Goal: Transaction & Acquisition: Purchase product/service

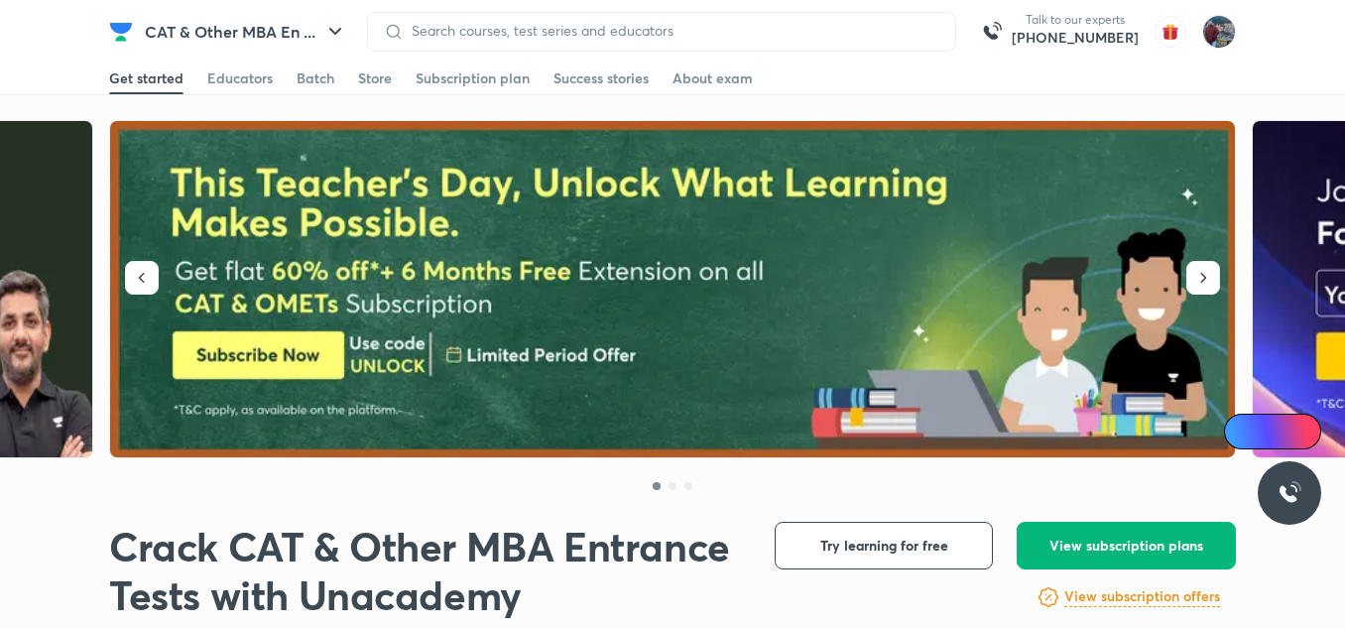
click at [1111, 556] on button "View subscription plans" at bounding box center [1126, 546] width 219 height 48
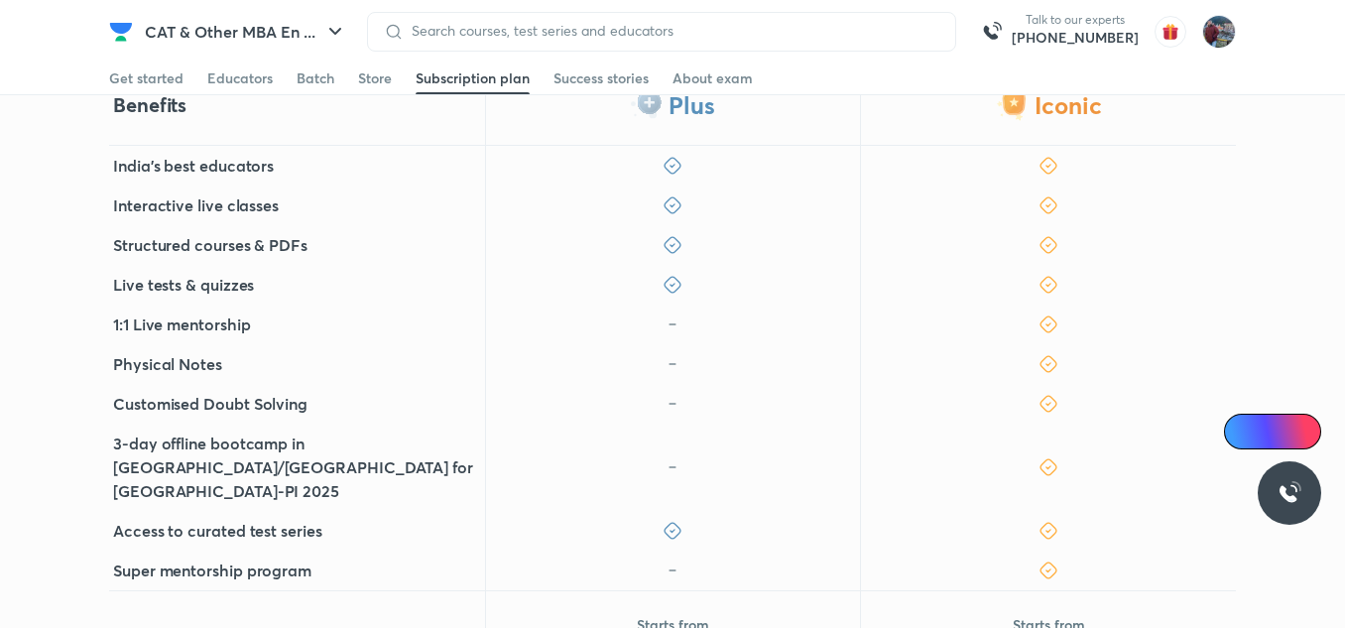
scroll to position [618, 0]
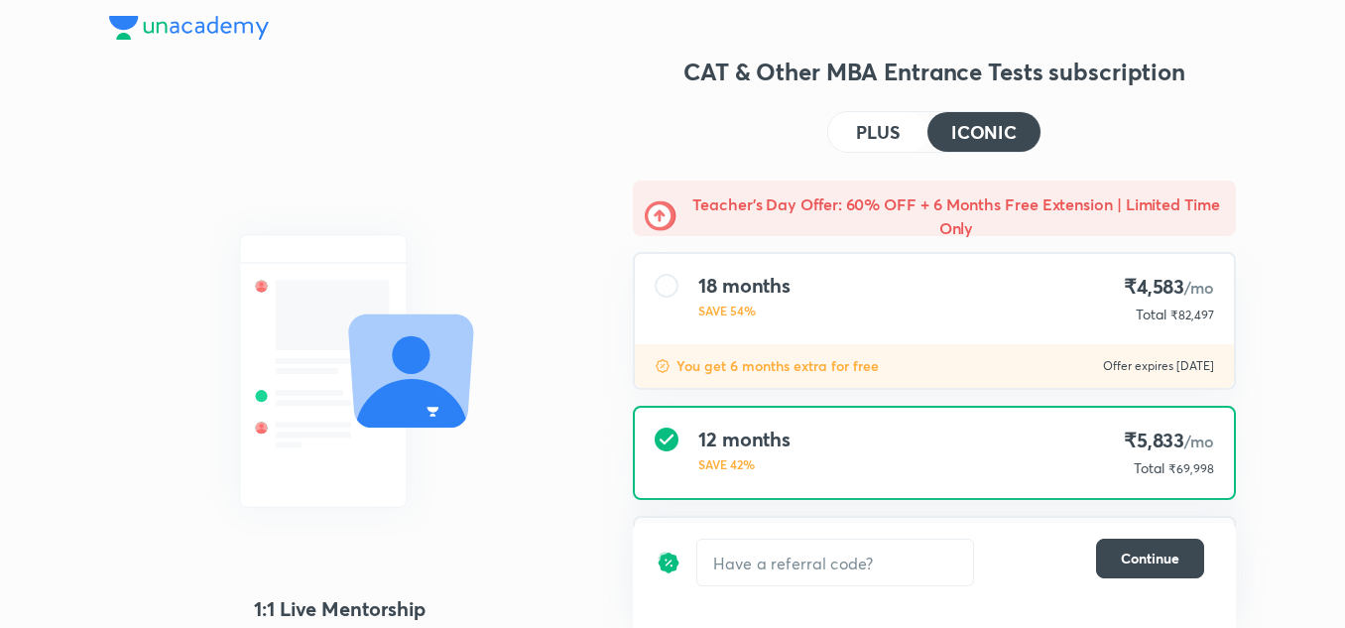
scroll to position [216, 0]
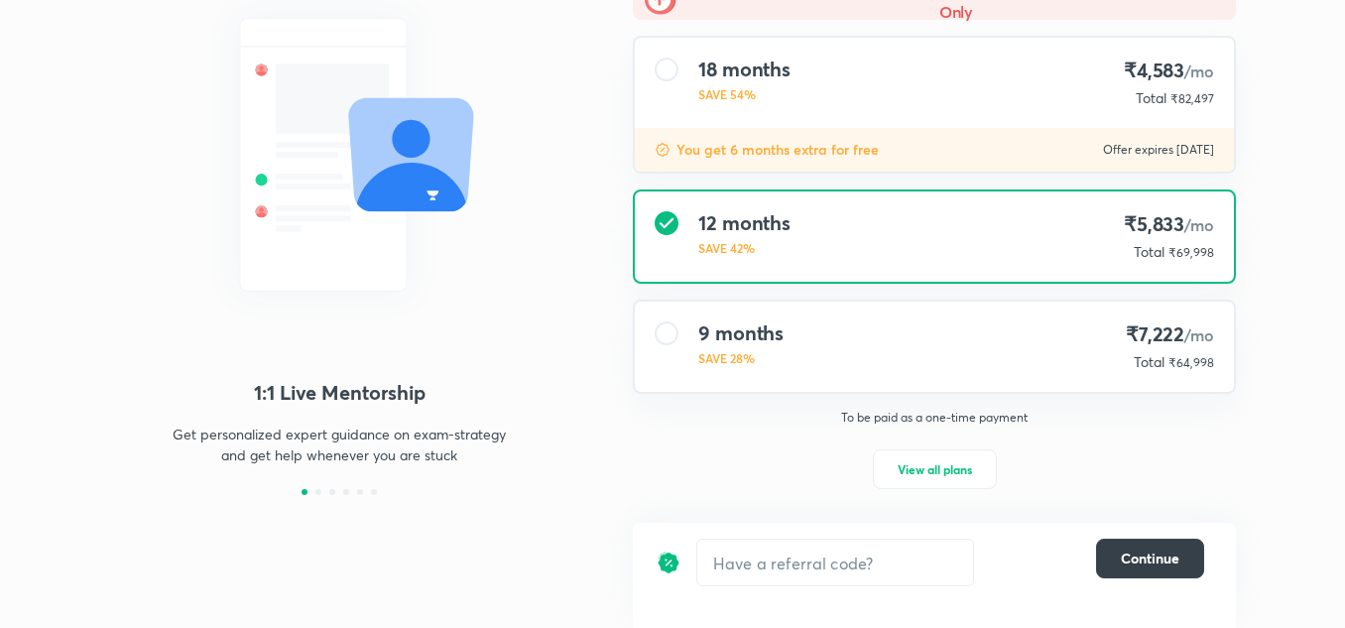
click at [1151, 561] on span "Continue" at bounding box center [1150, 559] width 59 height 20
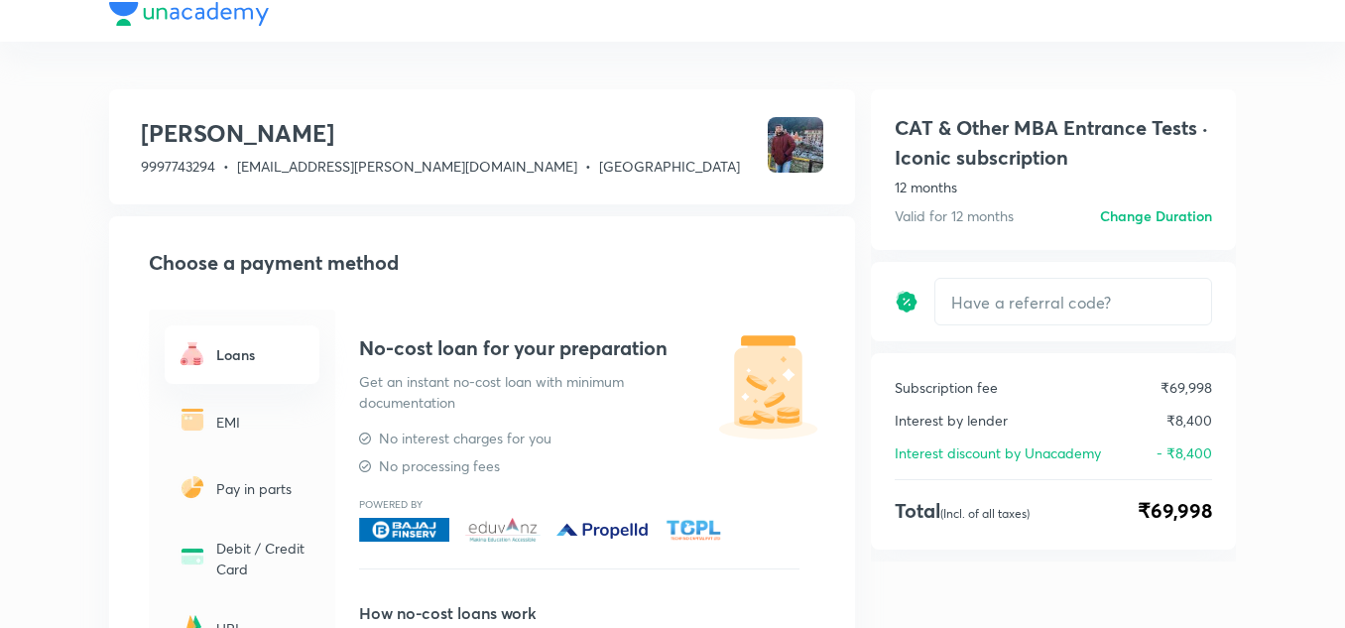
scroll to position [13, 0]
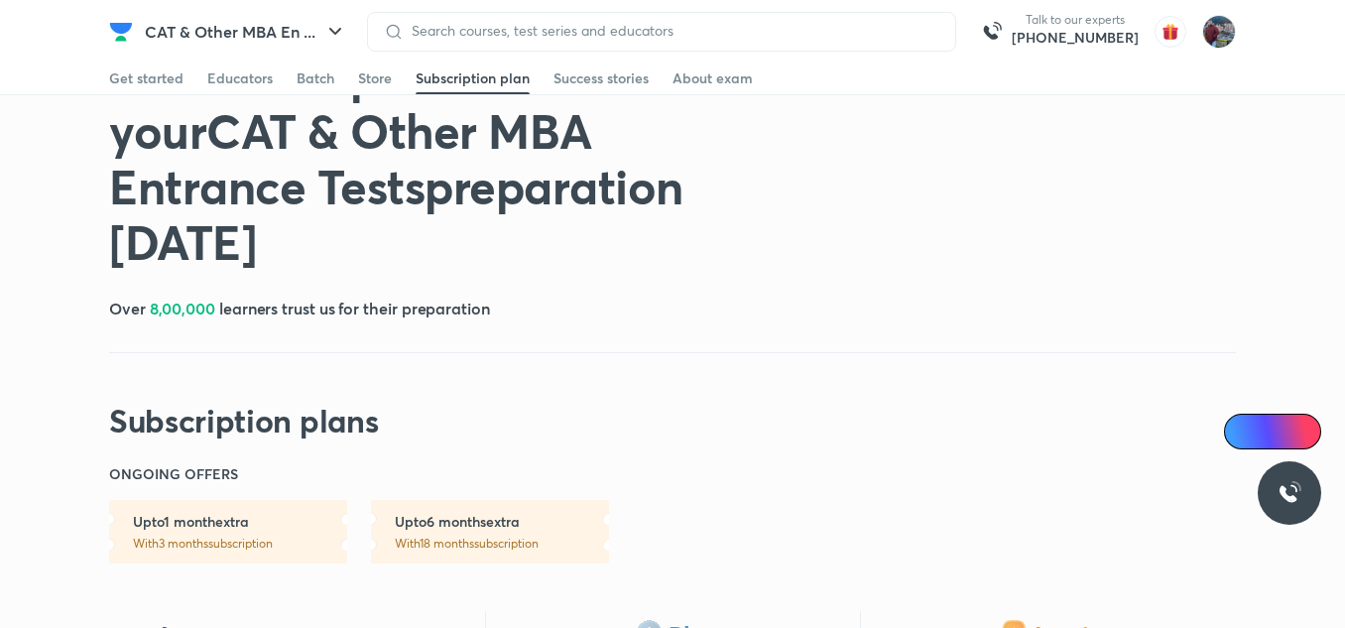
scroll to position [7, 0]
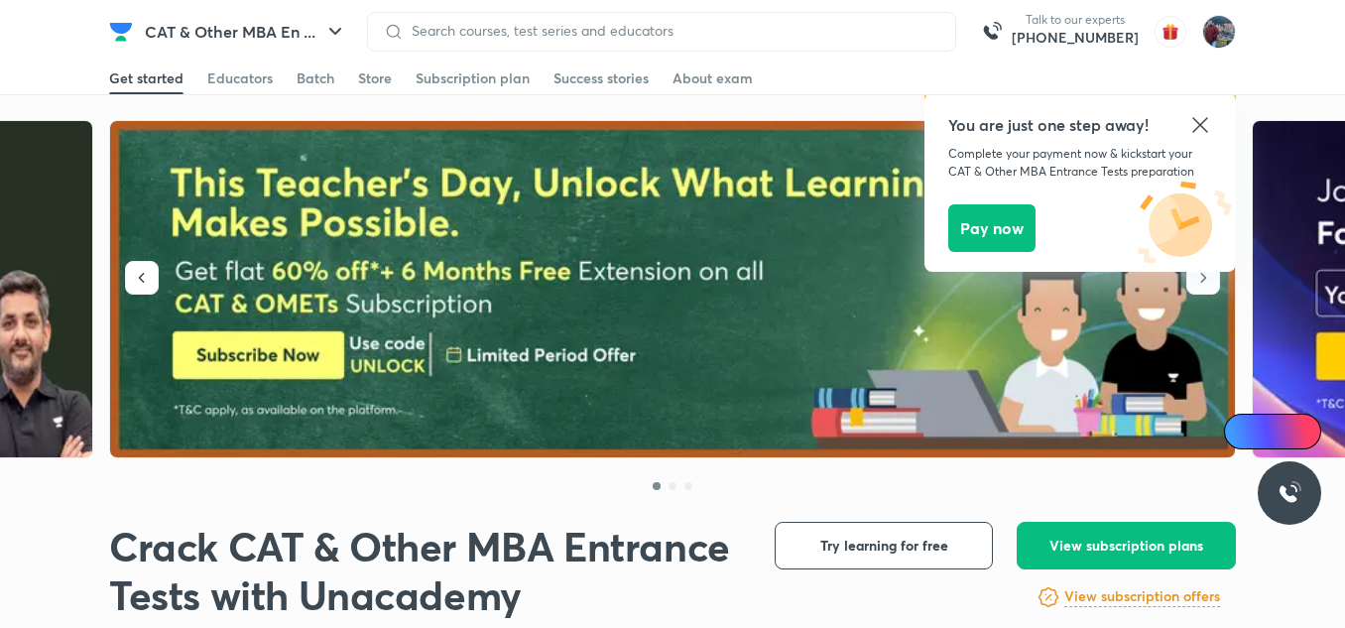
click at [1198, 126] on icon at bounding box center [1199, 124] width 15 height 15
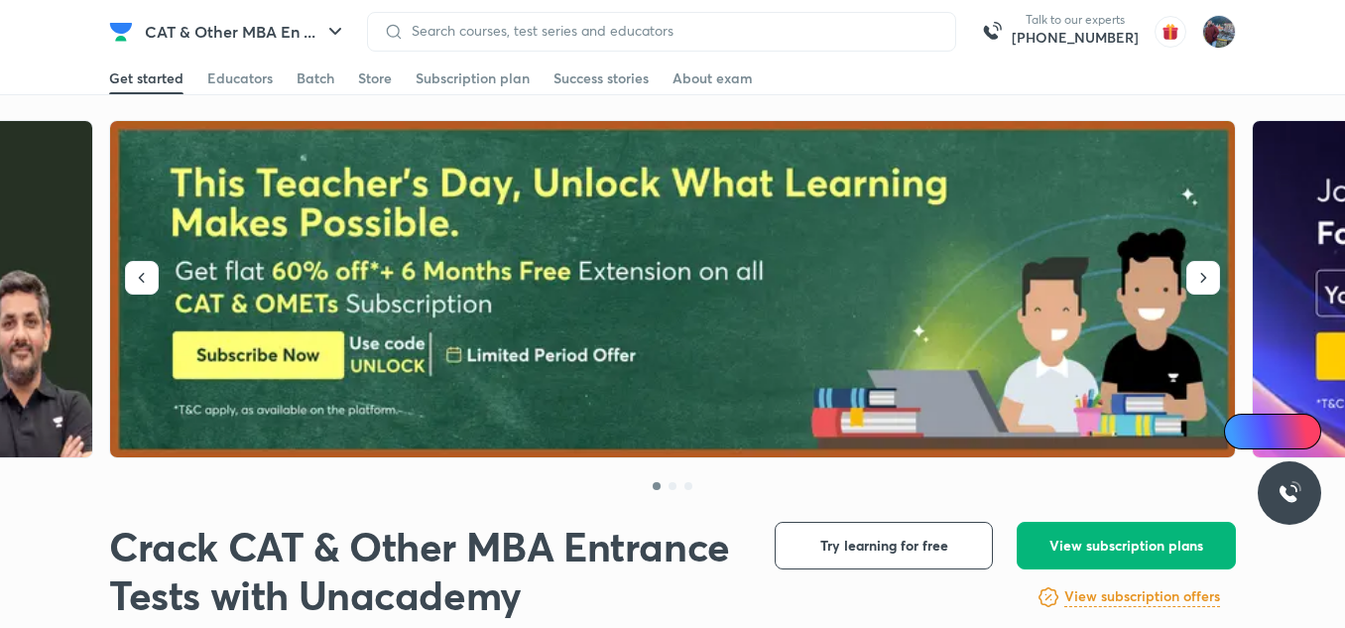
click at [1110, 536] on span "View subscription plans" at bounding box center [1127, 546] width 154 height 20
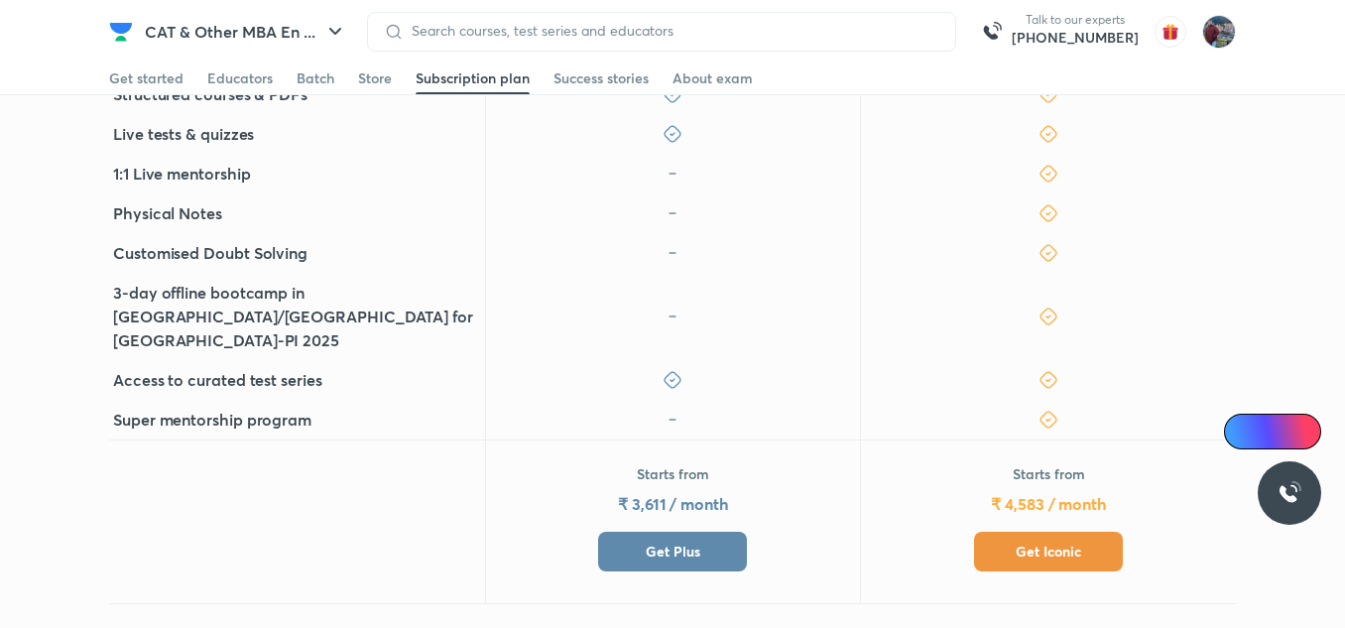
scroll to position [757, 0]
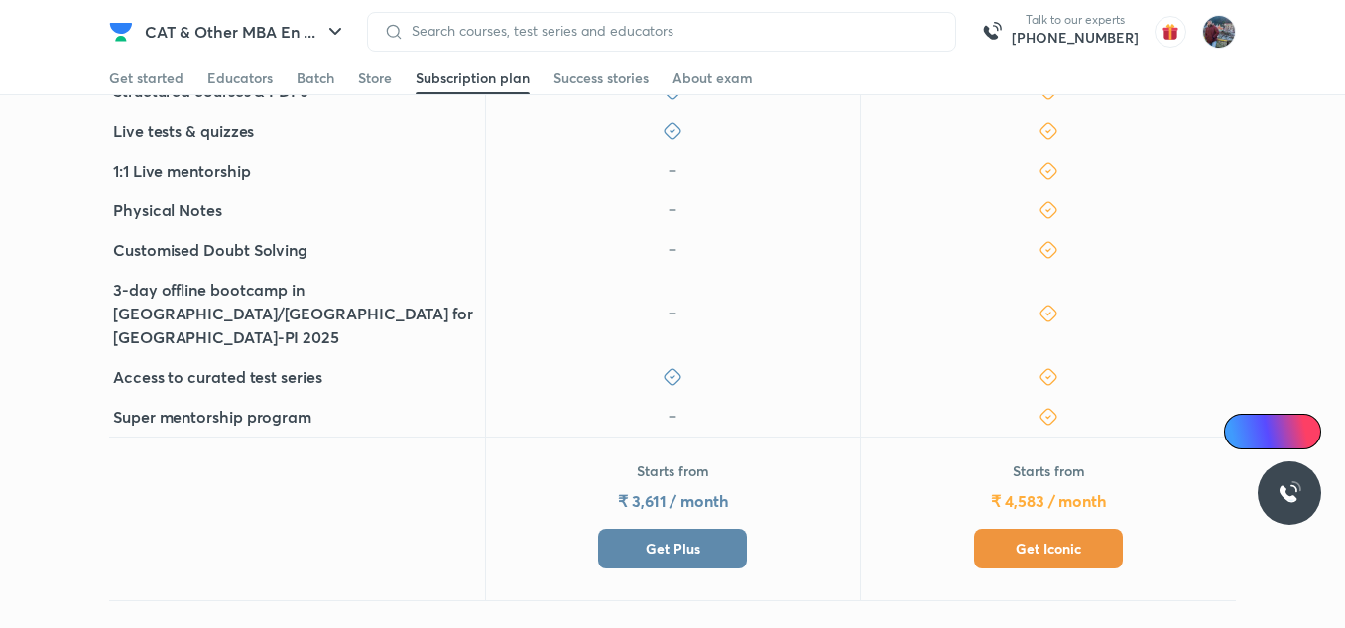
click at [1041, 539] on span "Get Iconic" at bounding box center [1048, 549] width 65 height 20
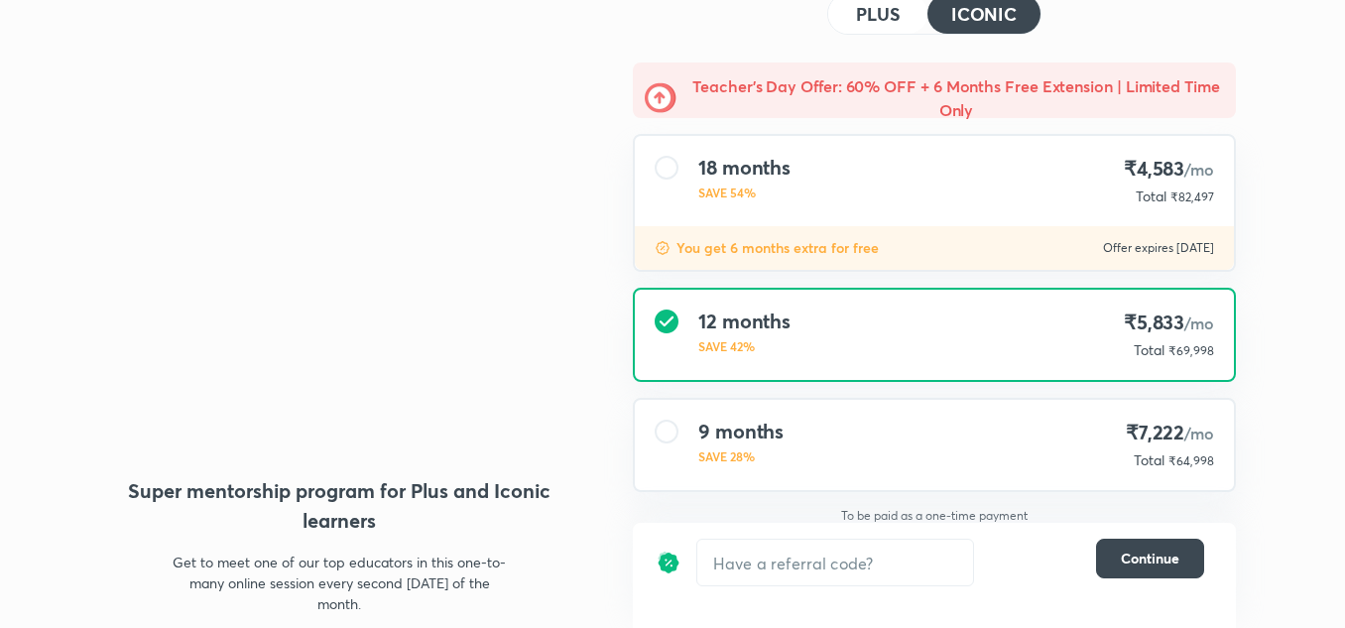
scroll to position [112, 0]
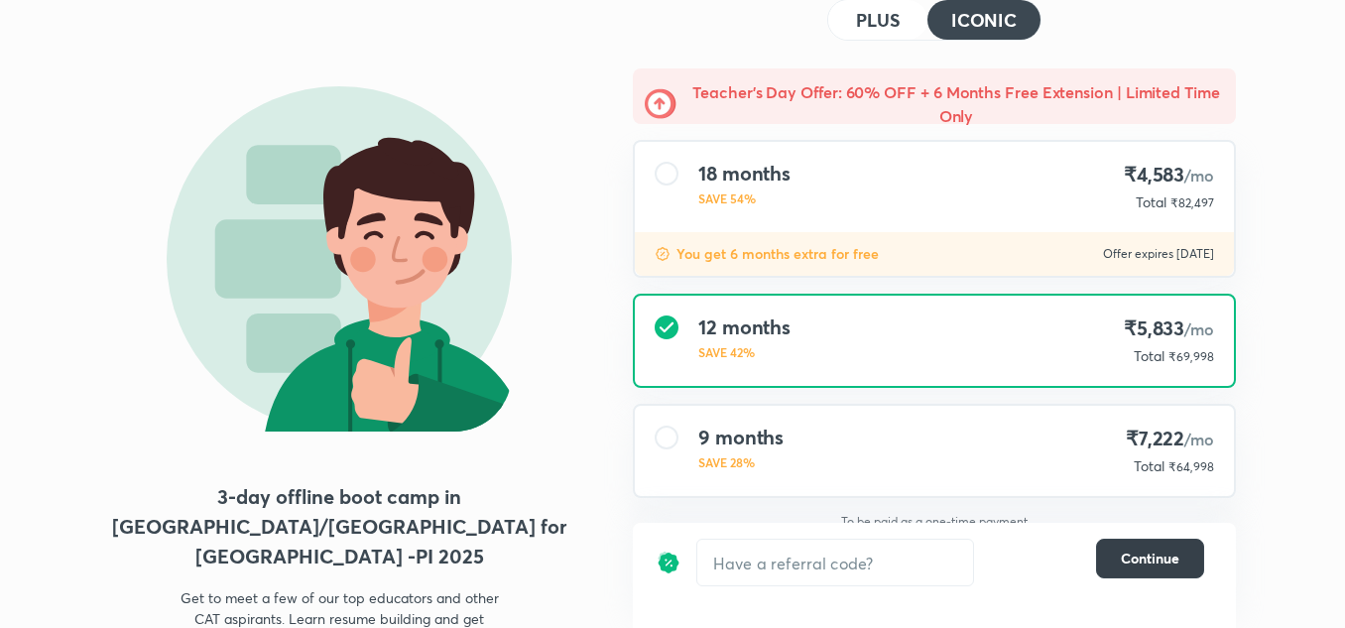
click at [1141, 566] on span "Continue" at bounding box center [1150, 559] width 59 height 20
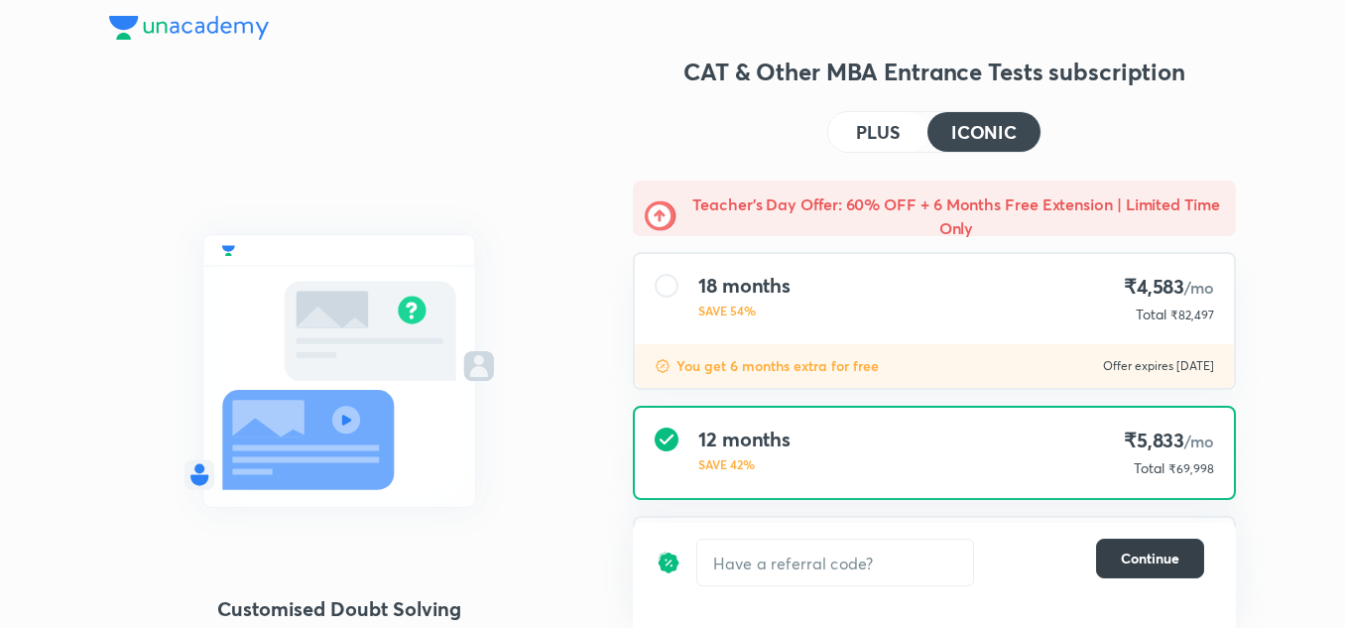
click at [1123, 560] on span "Continue" at bounding box center [1150, 559] width 59 height 20
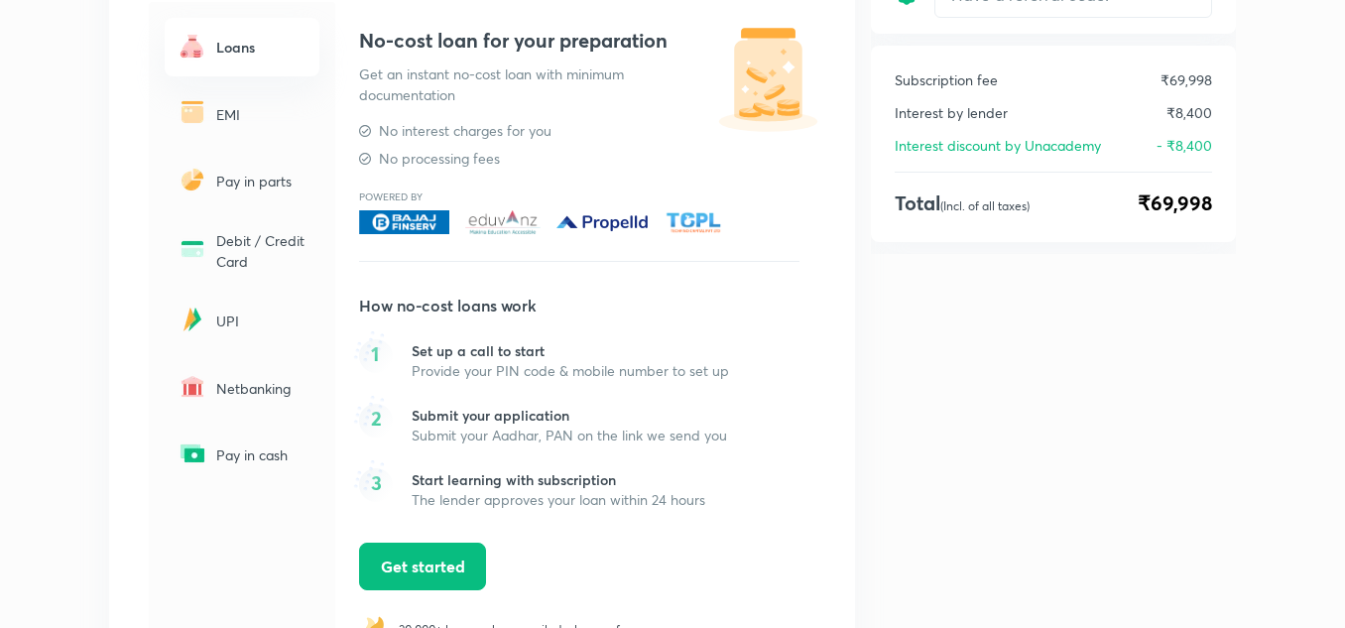
scroll to position [293, 0]
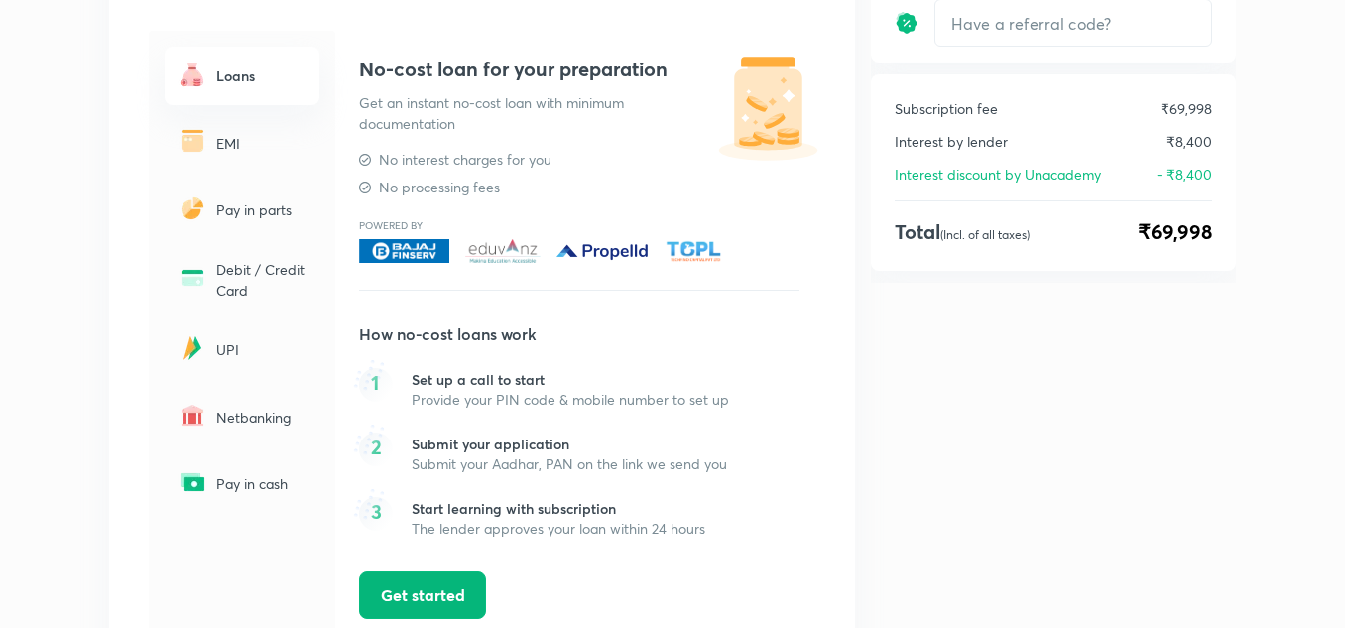
click at [386, 576] on button "Get started" at bounding box center [422, 595] width 127 height 48
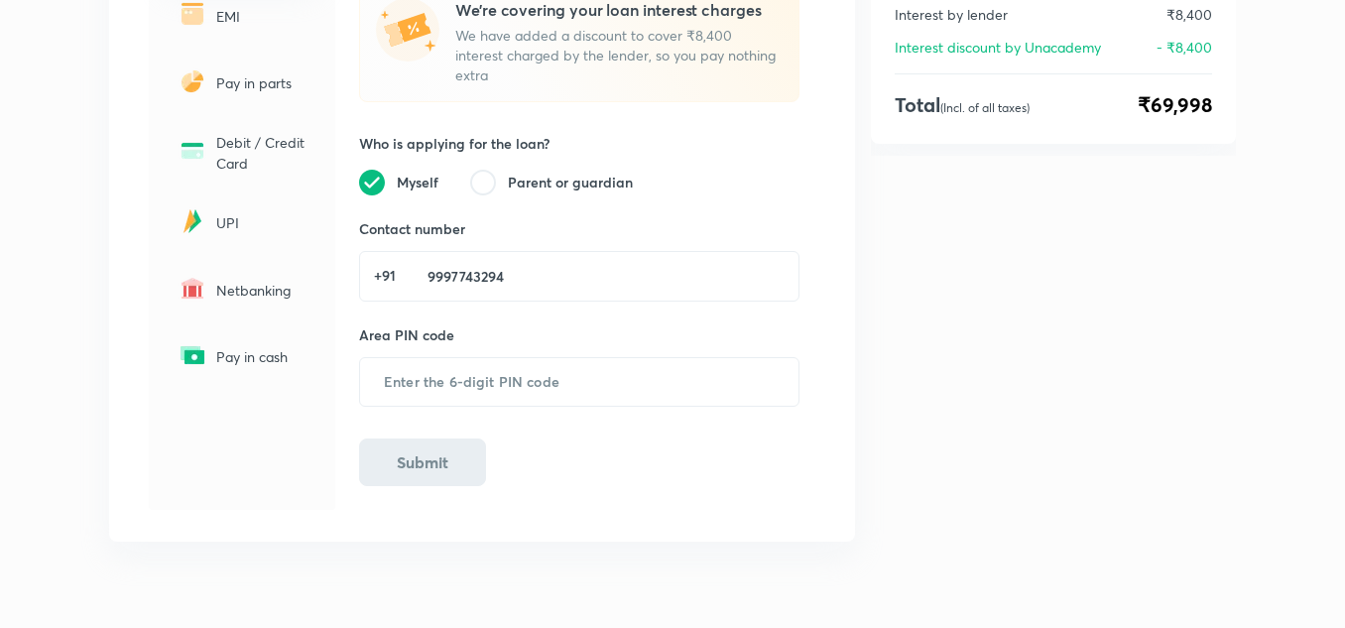
scroll to position [421, 0]
click at [417, 365] on input "text" at bounding box center [579, 381] width 438 height 49
click at [488, 169] on div at bounding box center [483, 182] width 26 height 26
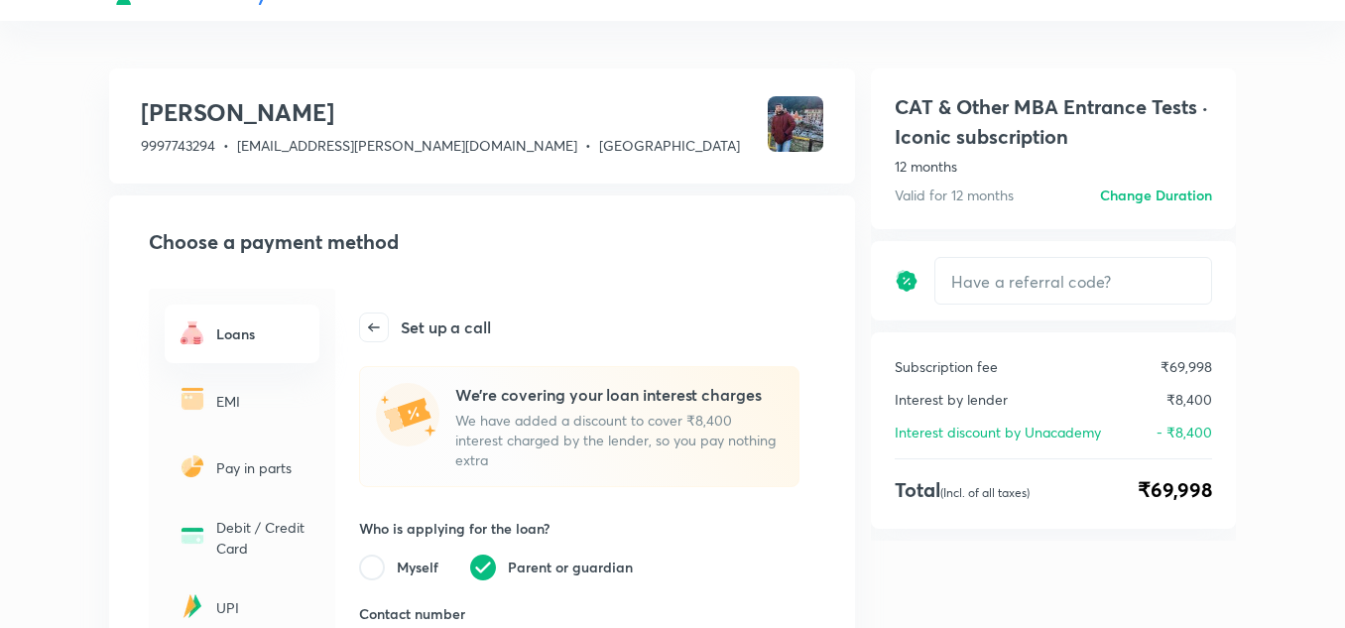
scroll to position [34, 0]
click at [379, 332] on icon at bounding box center [374, 328] width 28 height 28
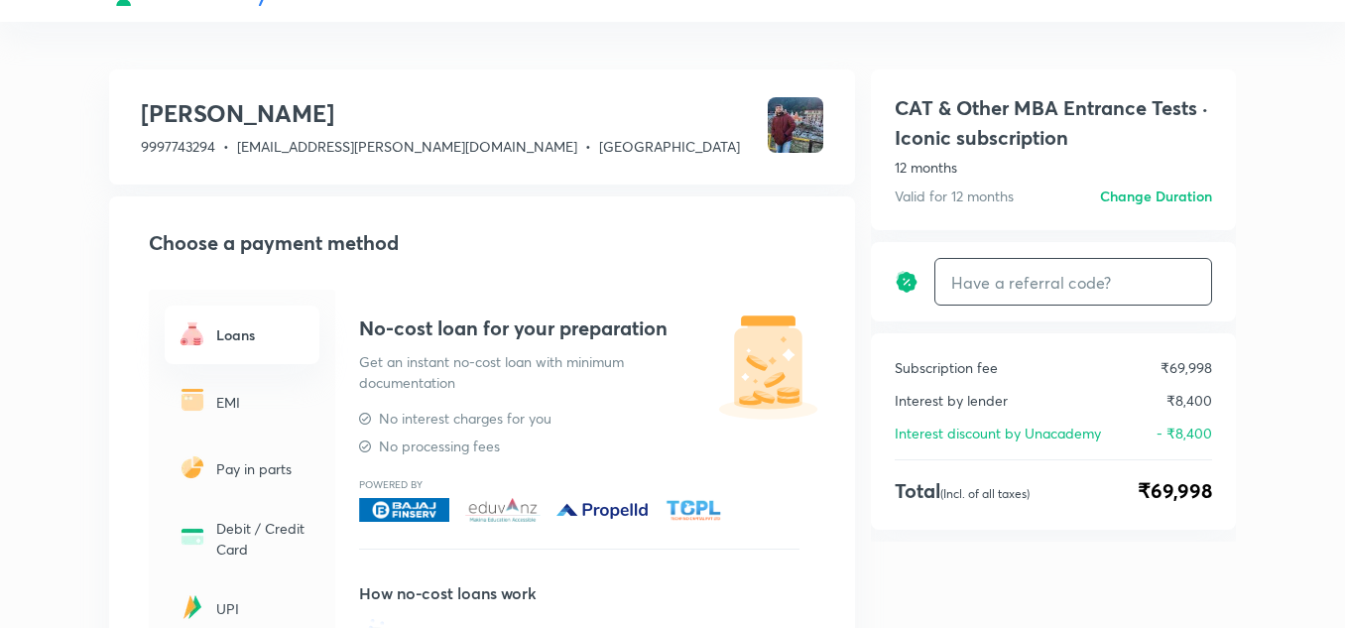
click at [1047, 281] on input "text" at bounding box center [1073, 282] width 276 height 47
click at [942, 304] on input "text" at bounding box center [1073, 282] width 276 height 47
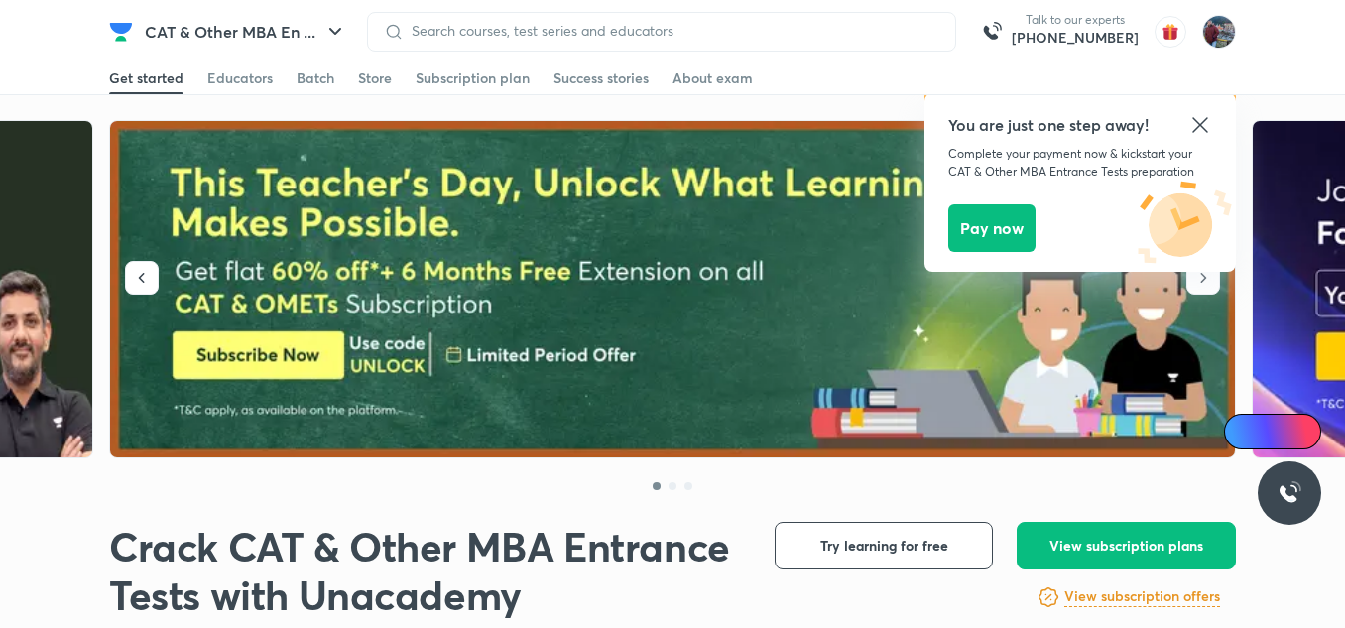
click at [1196, 118] on icon at bounding box center [1200, 125] width 24 height 24
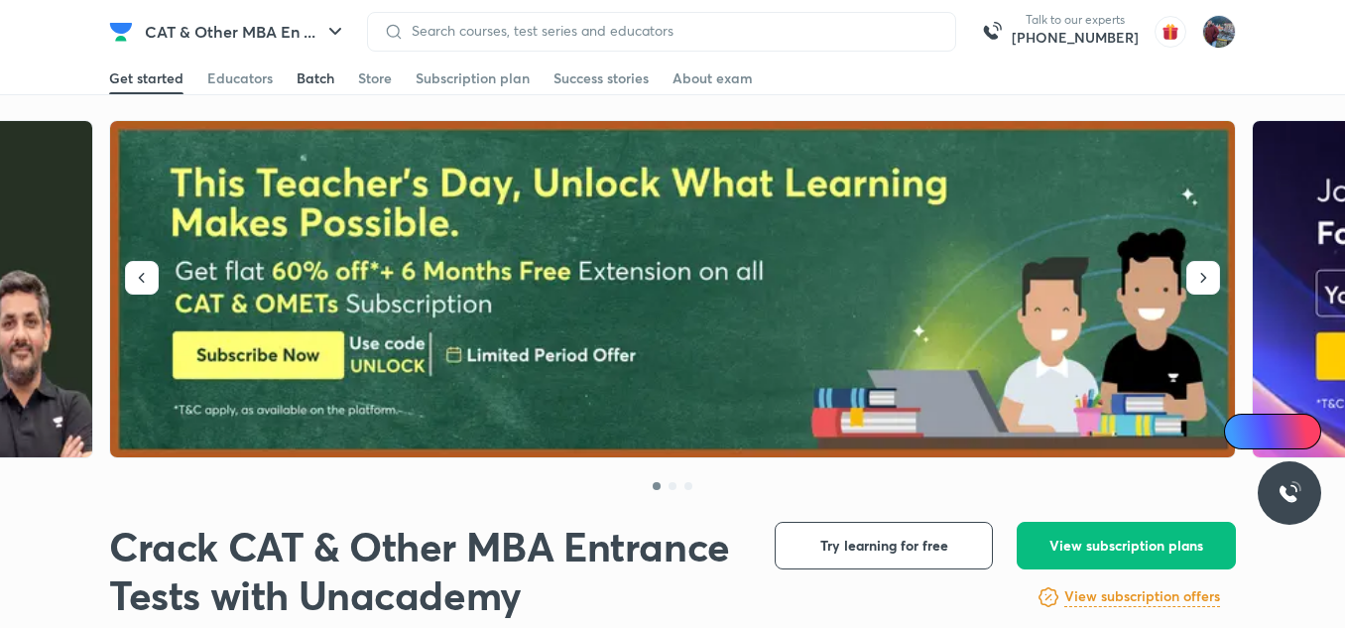
click at [308, 83] on div "Batch" at bounding box center [316, 78] width 38 height 20
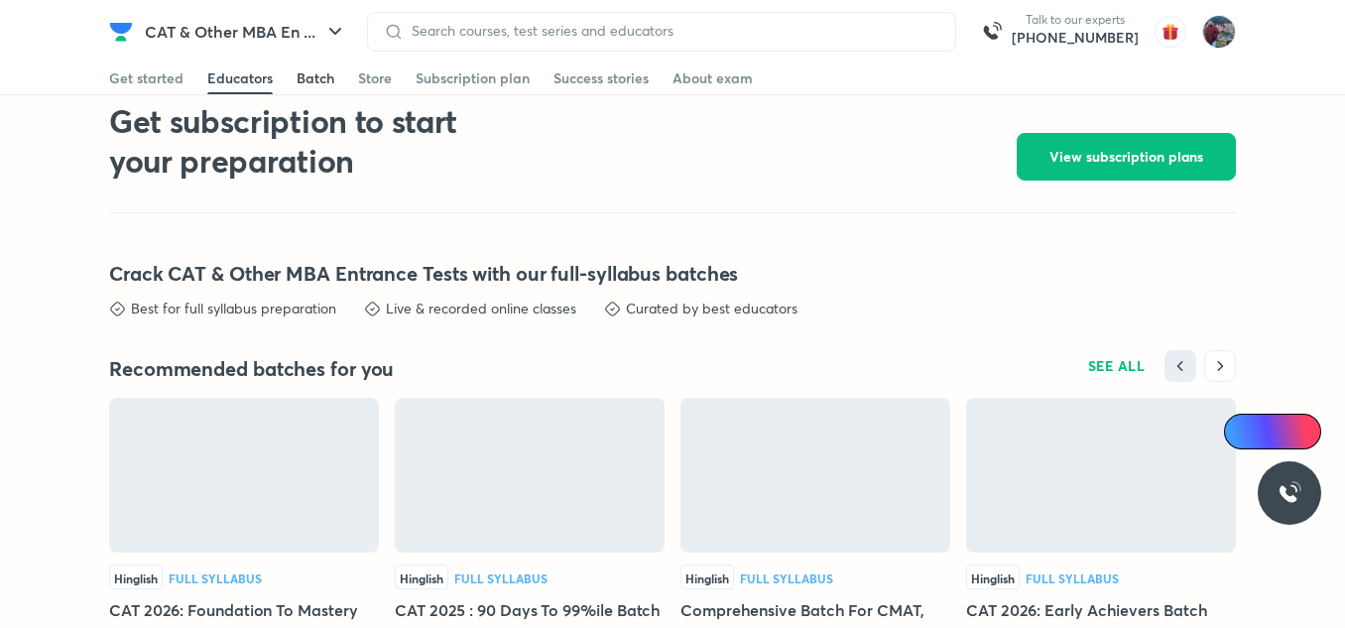
scroll to position [4397, 0]
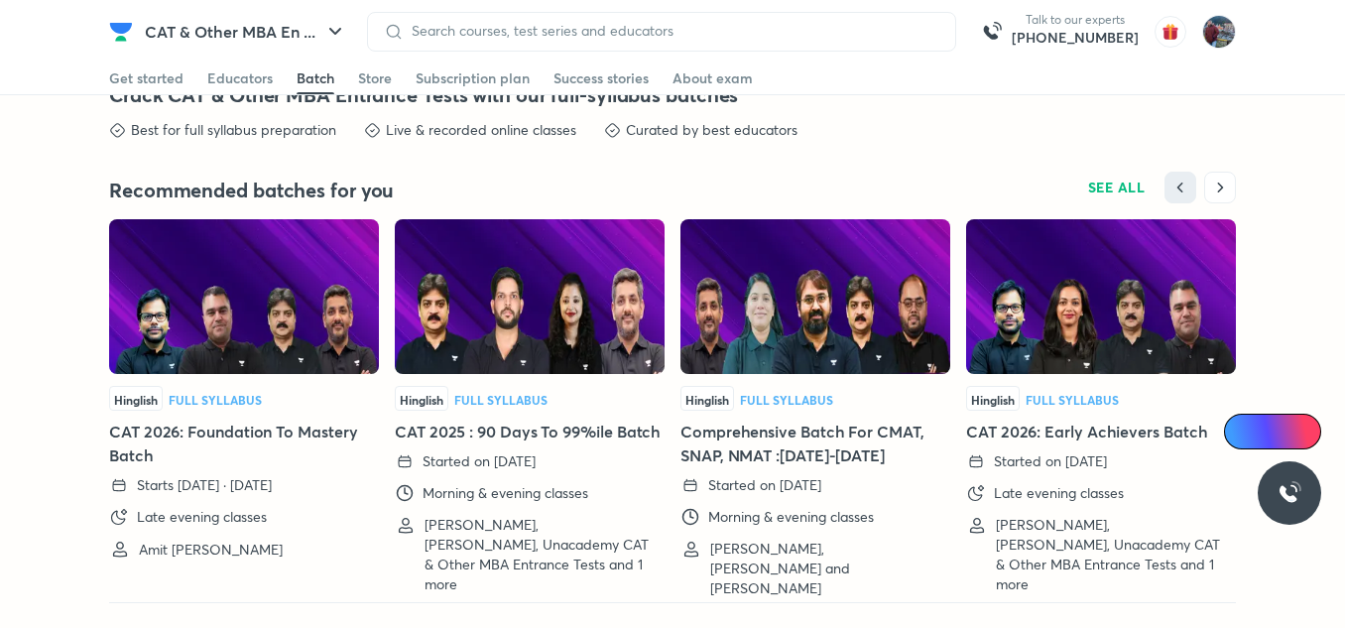
click at [202, 353] on img at bounding box center [244, 296] width 270 height 155
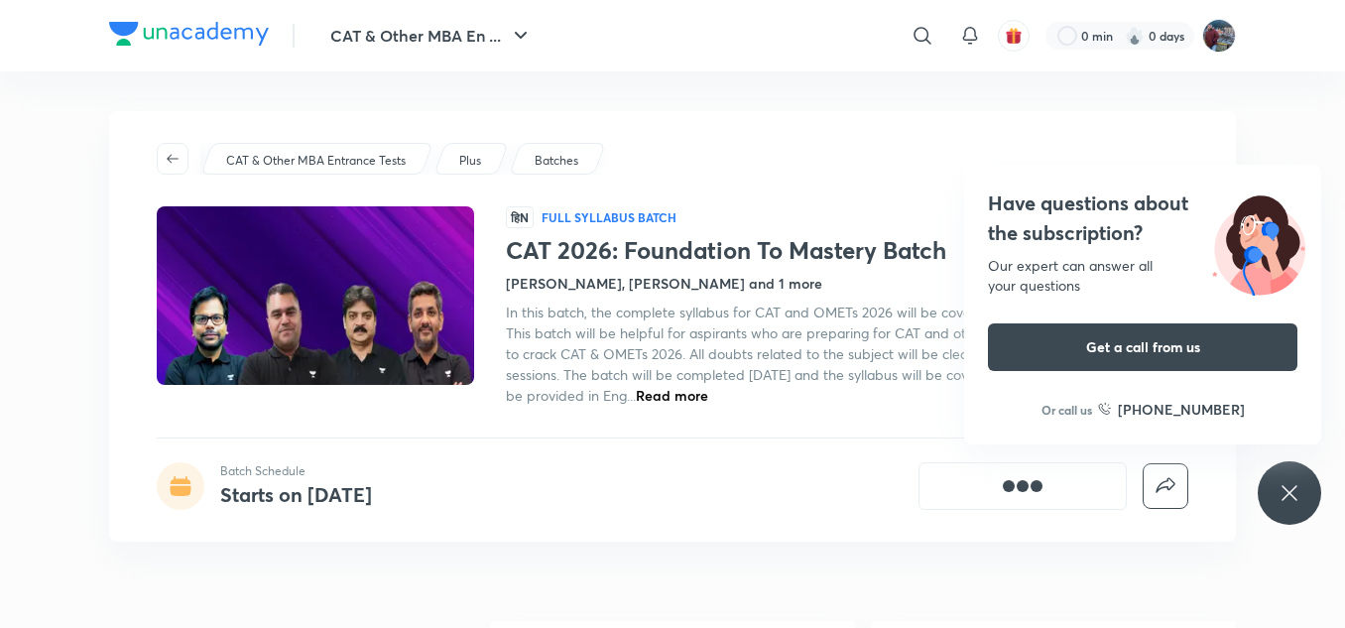
click at [1273, 498] on div "Have questions about the subscription? Our expert can answer all your questions…" at bounding box center [1289, 492] width 63 height 63
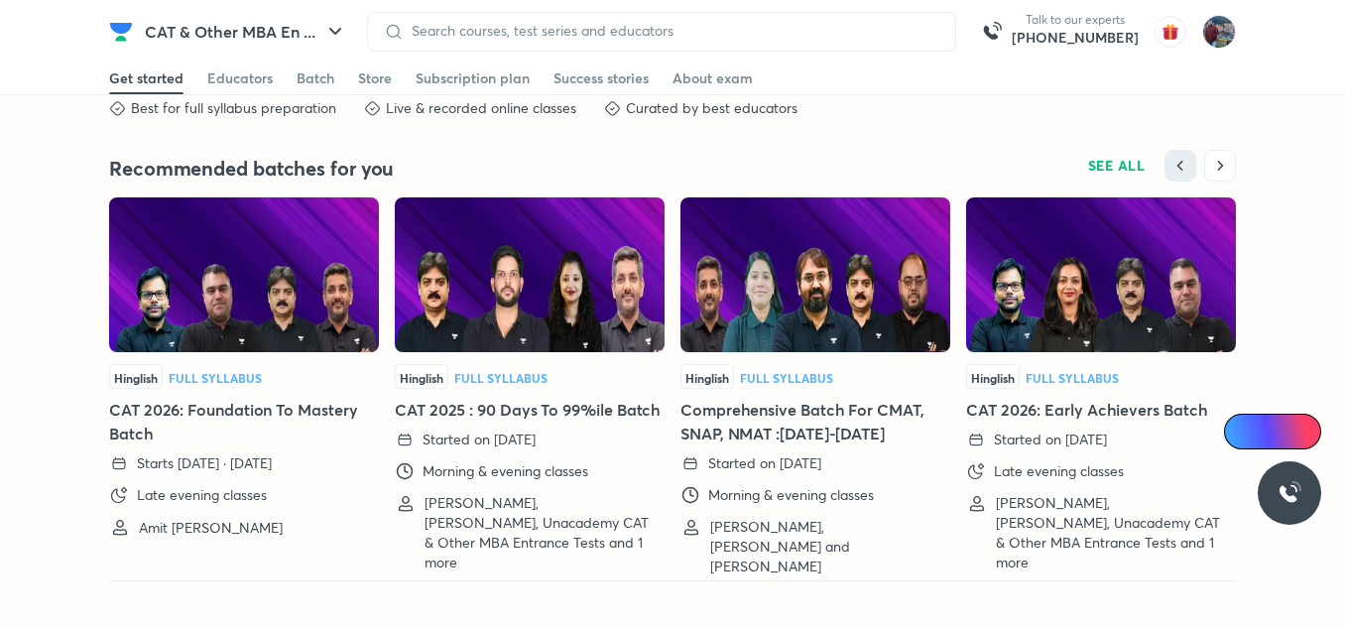
scroll to position [4416, 0]
